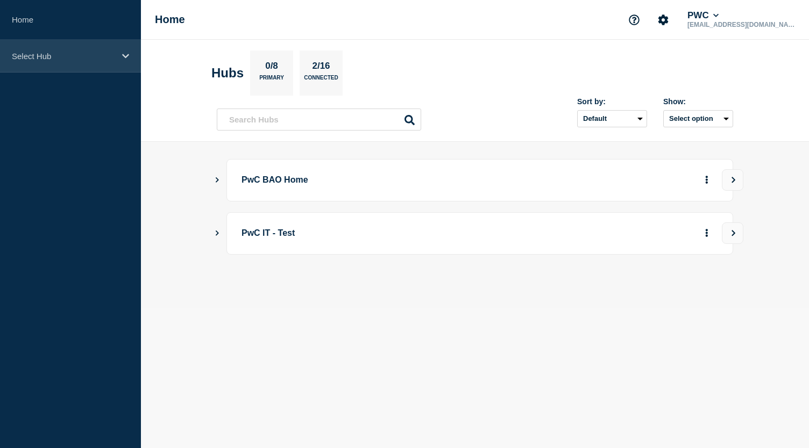
click at [105, 62] on div "Select Hub" at bounding box center [70, 56] width 141 height 33
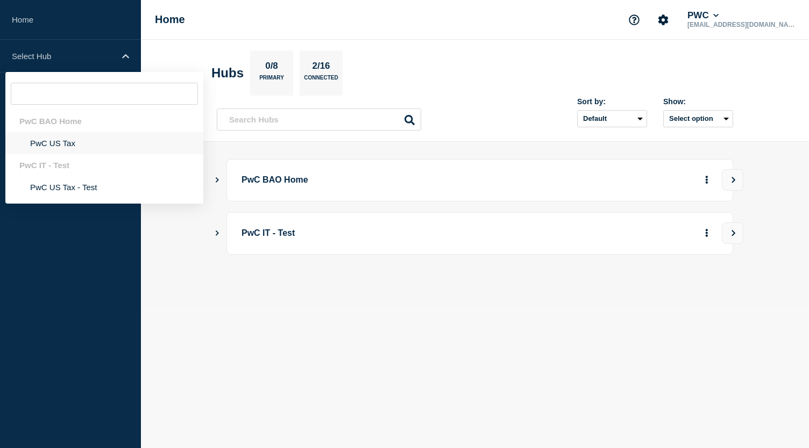
click at [47, 145] on li "PwC US Tax" at bounding box center [104, 143] width 198 height 22
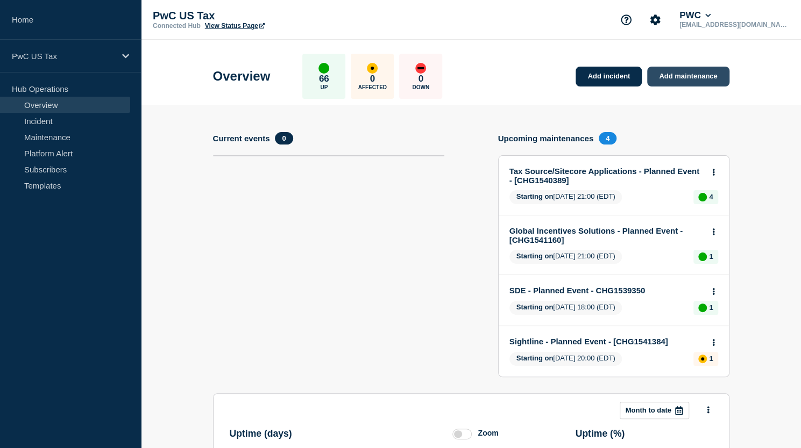
click at [685, 76] on link "Add maintenance" at bounding box center [688, 77] width 82 height 20
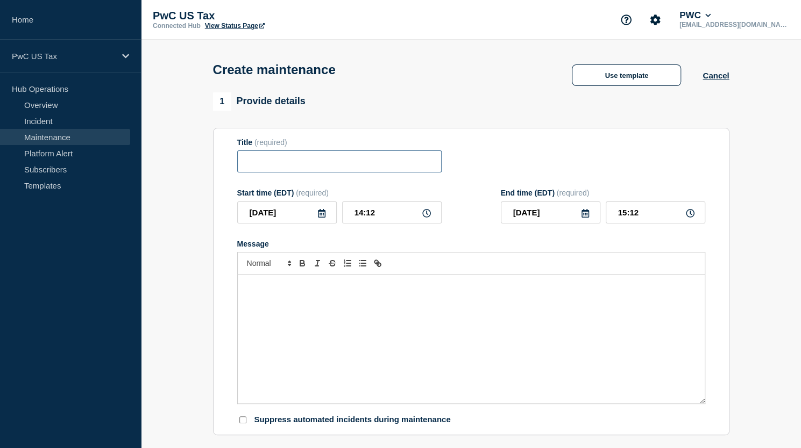
click at [359, 168] on input "Title" at bounding box center [339, 162] width 204 height 22
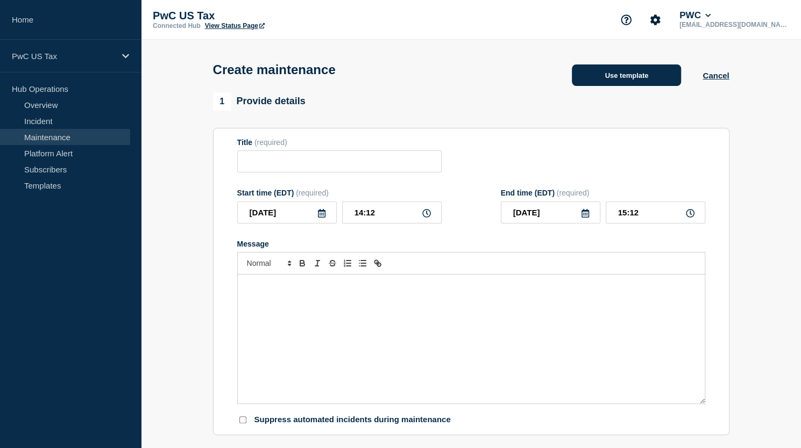
click at [633, 78] on button "Use template" at bounding box center [626, 76] width 109 height 22
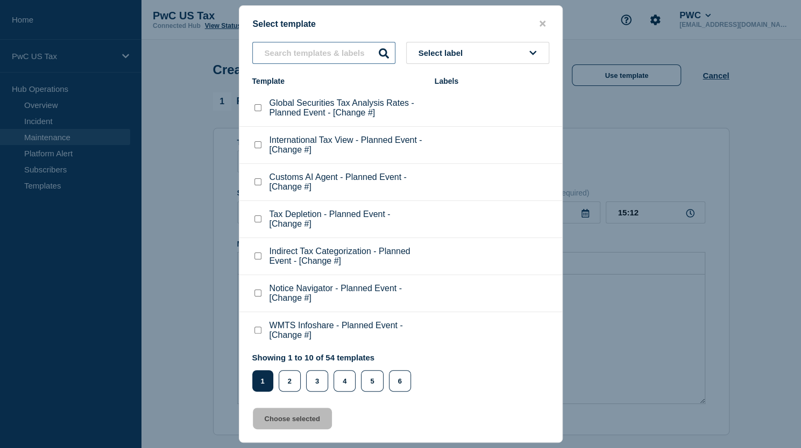
click at [328, 52] on input "text" at bounding box center [323, 53] width 143 height 22
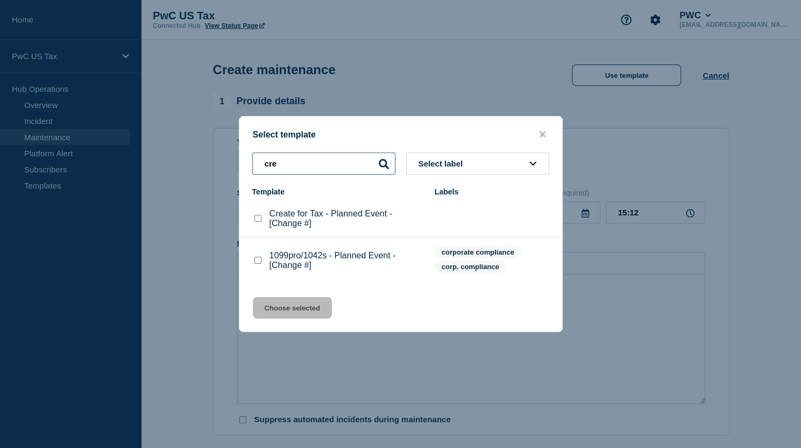
type input "cre"
click at [254, 220] on checkbox"] "Create for Tax - Planned Event - [Change #] checkbox" at bounding box center [257, 218] width 7 height 7
checkbox checkbox"] "true"
click at [302, 308] on button "Choose selected" at bounding box center [292, 308] width 79 height 22
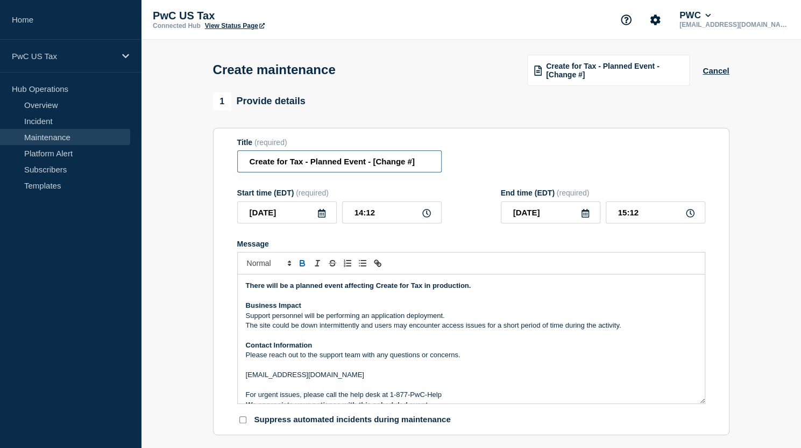
drag, startPoint x: 373, startPoint y: 168, endPoint x: 432, endPoint y: 169, distance: 58.6
click at [432, 169] on input "Create for Tax - Planned Event - [Change #]" at bounding box center [339, 162] width 204 height 22
paste input "CHG1541616"
type input "Create for Tax - Planned Event - CHG1541616"
click at [359, 217] on input "14:12" at bounding box center [391, 213] width 99 height 22
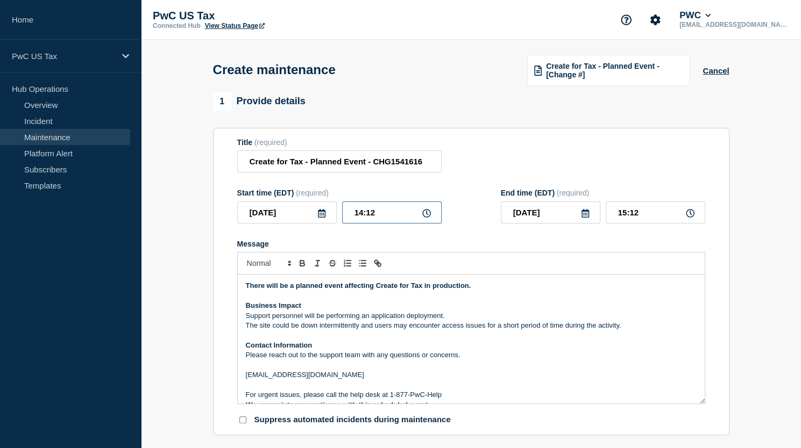
click at [364, 216] on input "14:12" at bounding box center [391, 213] width 99 height 22
click at [362, 218] on input "14:12" at bounding box center [391, 213] width 99 height 22
type input "22:12"
type input "23:12"
click at [395, 215] on input "22:12" at bounding box center [391, 213] width 99 height 22
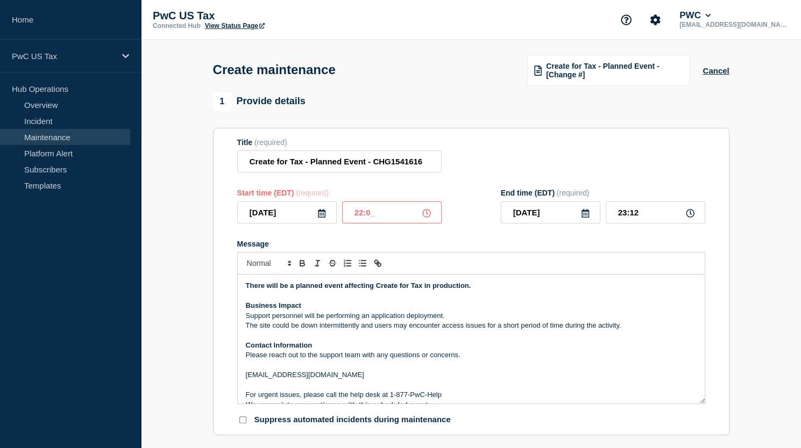
type input "22:00"
click at [650, 218] on input "23:00" at bounding box center [655, 213] width 99 height 22
type input "23:59"
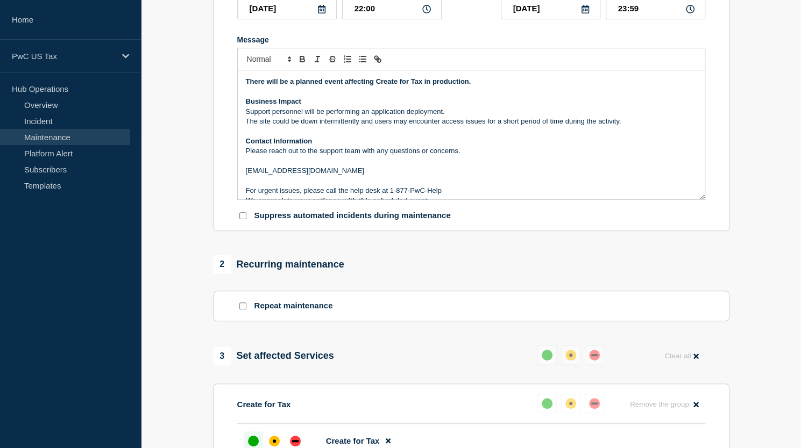
scroll to position [269, 0]
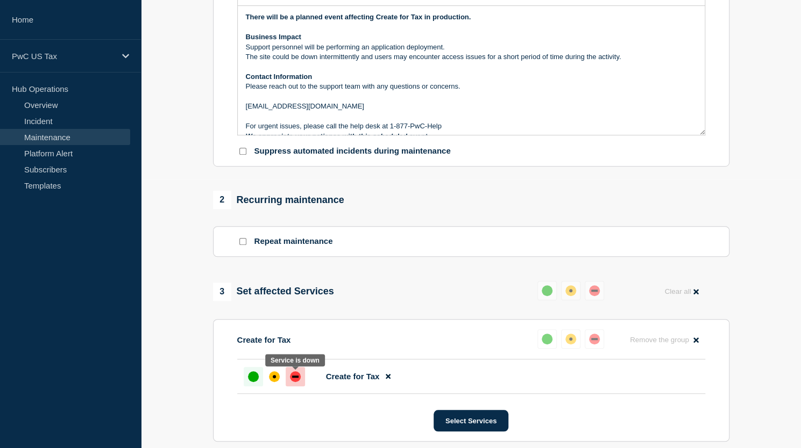
click at [291, 382] on div "down" at bounding box center [295, 377] width 11 height 11
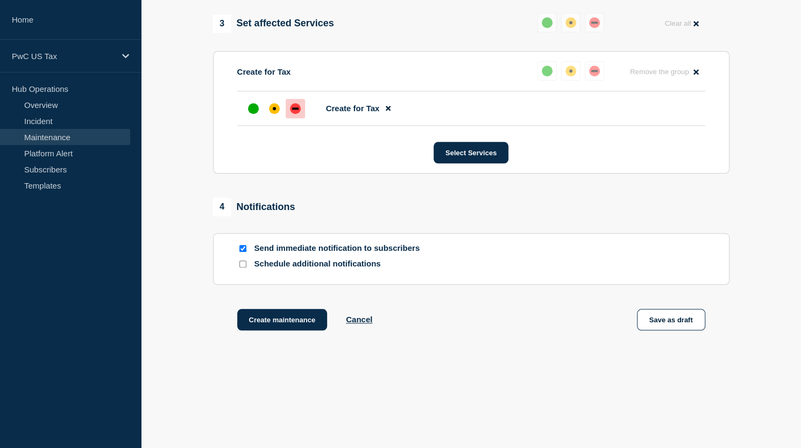
scroll to position [538, 0]
click at [241, 251] on input "Send immediate notification to subscribers" at bounding box center [242, 248] width 7 height 7
checkbox input "false"
